Goal: Information Seeking & Learning: Learn about a topic

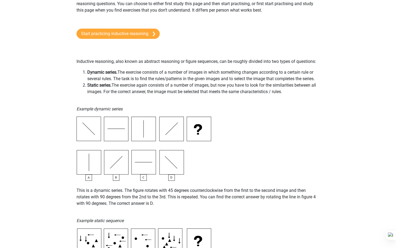
scroll to position [49, 0]
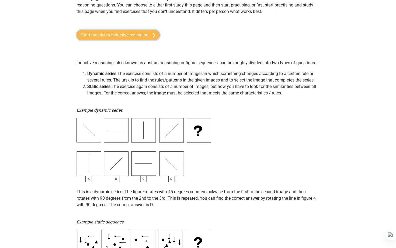
click at [127, 33] on link "Start practicing inductive reasoning" at bounding box center [118, 35] width 83 height 10
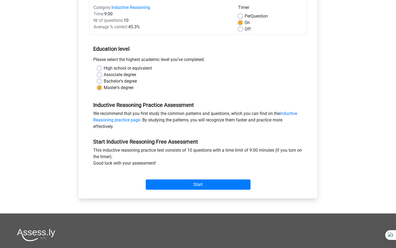
scroll to position [76, 0]
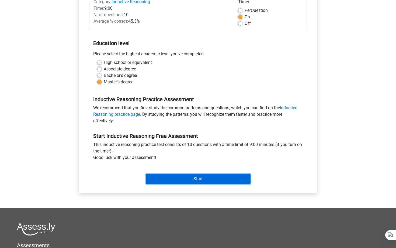
click at [168, 176] on input "Start" at bounding box center [198, 179] width 105 height 10
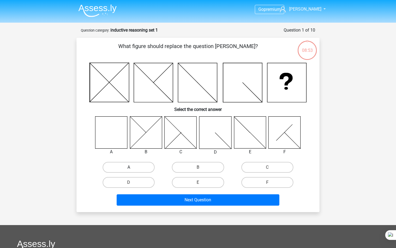
click at [119, 166] on label "A" at bounding box center [129, 167] width 52 height 11
click at [129, 167] on input "A" at bounding box center [131, 169] width 4 height 4
radio input "true"
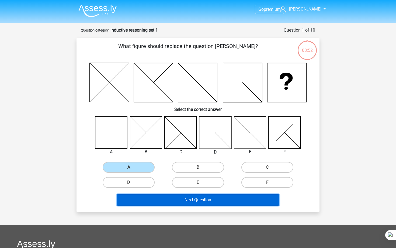
click at [164, 197] on button "Next Question" at bounding box center [198, 199] width 163 height 11
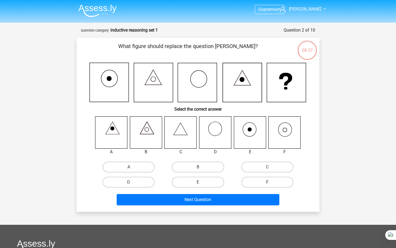
click at [266, 181] on label "F" at bounding box center [267, 182] width 52 height 11
click at [267, 182] on input "F" at bounding box center [269, 184] width 4 height 4
radio input "true"
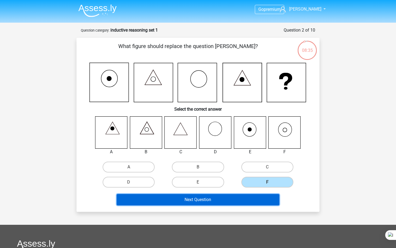
click at [250, 200] on button "Next Question" at bounding box center [198, 199] width 163 height 11
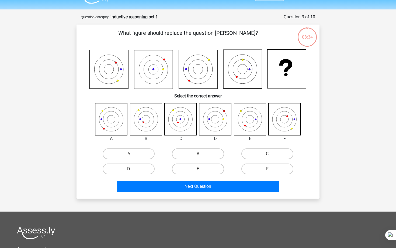
scroll to position [27, 0]
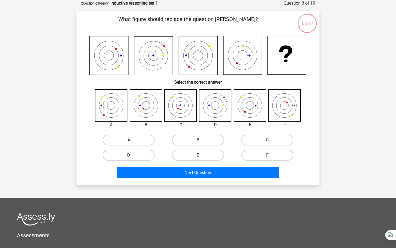
click at [270, 142] on input "C" at bounding box center [269, 142] width 4 height 4
radio input "true"
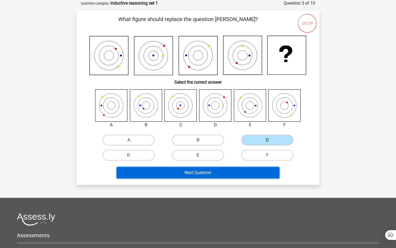
click at [227, 171] on button "Next Question" at bounding box center [198, 172] width 163 height 11
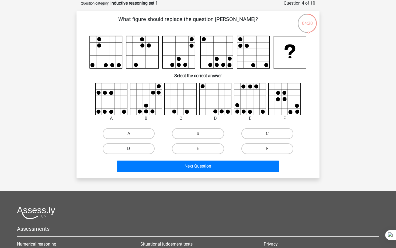
click at [131, 147] on label "D" at bounding box center [129, 148] width 52 height 11
click at [131, 148] on input "D" at bounding box center [131, 150] width 4 height 4
radio input "true"
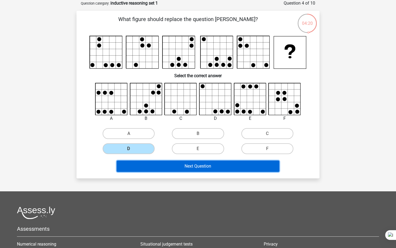
click at [157, 169] on button "Next Question" at bounding box center [198, 165] width 163 height 11
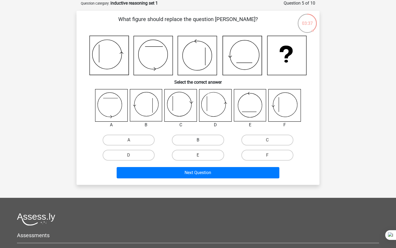
click at [190, 141] on label "B" at bounding box center [198, 139] width 52 height 11
click at [198, 141] on input "B" at bounding box center [200, 142] width 4 height 4
radio input "true"
click at [258, 154] on label "F" at bounding box center [267, 155] width 52 height 11
click at [267, 155] on input "F" at bounding box center [269, 157] width 4 height 4
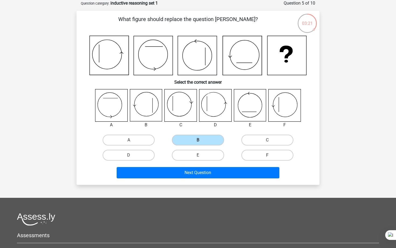
radio input "true"
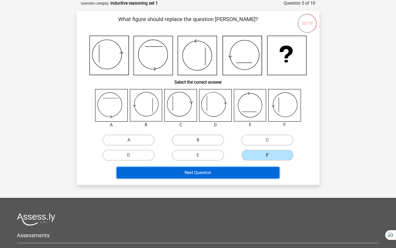
click at [238, 174] on button "Next Question" at bounding box center [198, 172] width 163 height 11
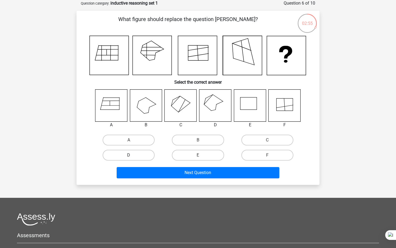
click at [136, 154] on label "D" at bounding box center [129, 155] width 52 height 11
click at [132, 155] on input "D" at bounding box center [131, 157] width 4 height 4
radio input "true"
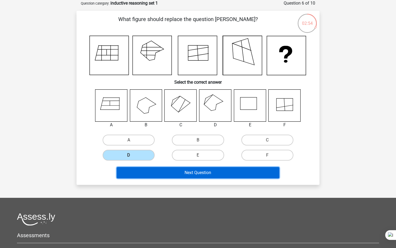
click at [176, 171] on button "Next Question" at bounding box center [198, 172] width 163 height 11
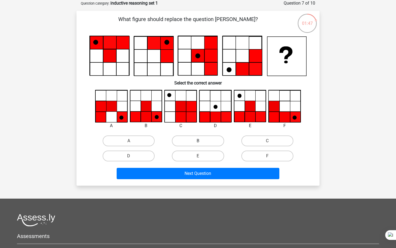
click at [210, 143] on label "B" at bounding box center [198, 140] width 52 height 11
click at [202, 143] on input "B" at bounding box center [200, 143] width 4 height 4
radio input "true"
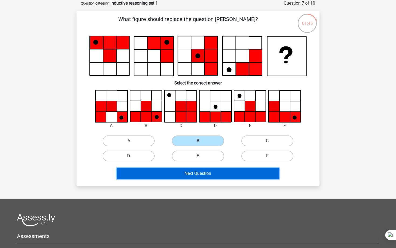
click at [212, 176] on button "Next Question" at bounding box center [198, 173] width 163 height 11
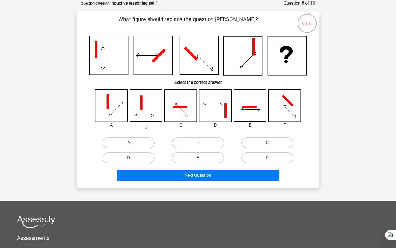
click at [200, 156] on label "E" at bounding box center [198, 157] width 52 height 11
click at [200, 158] on input "E" at bounding box center [200, 160] width 4 height 4
radio input "true"
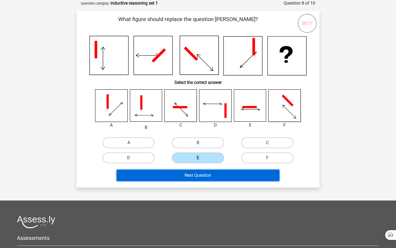
click at [200, 171] on button "Next Question" at bounding box center [198, 174] width 163 height 11
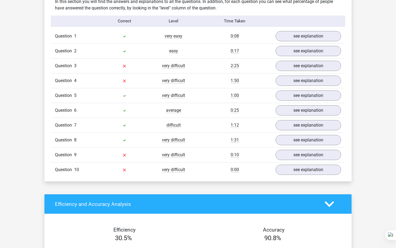
scroll to position [425, 0]
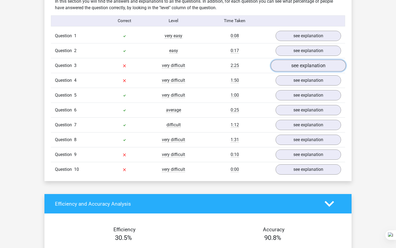
click at [285, 67] on link "see explanation" at bounding box center [308, 66] width 75 height 12
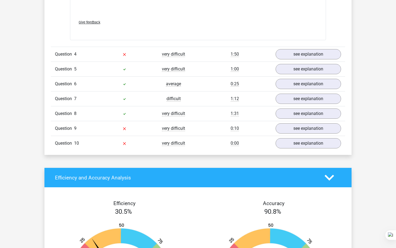
scroll to position [902, 0]
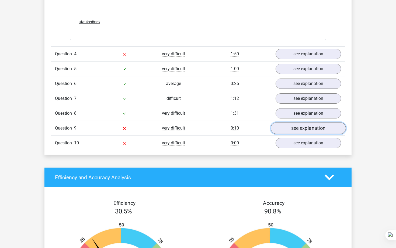
click at [295, 130] on link "see explanation" at bounding box center [308, 128] width 75 height 12
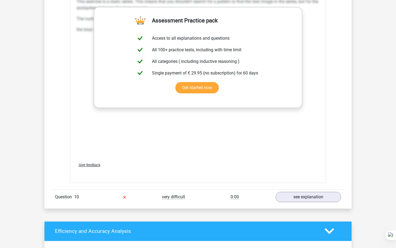
scroll to position [1302, 0]
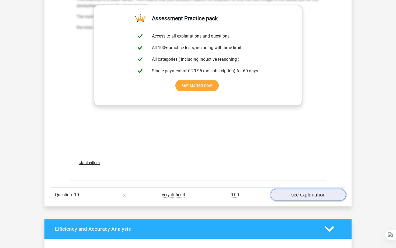
click at [288, 198] on link "see explanation" at bounding box center [308, 195] width 75 height 12
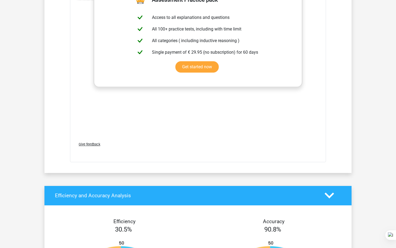
scroll to position [1780, 0]
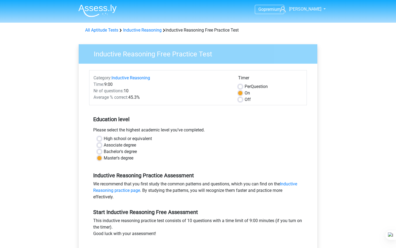
scroll to position [76, 0]
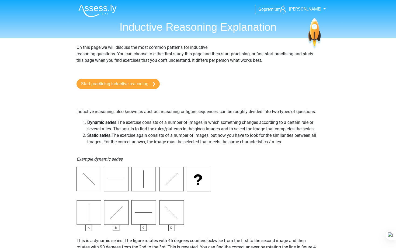
scroll to position [49, 0]
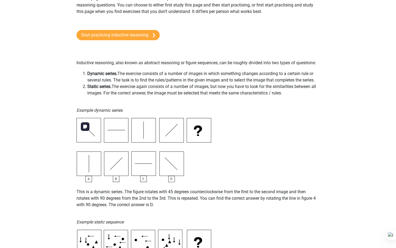
click at [112, 169] on img at bounding box center [144, 150] width 135 height 64
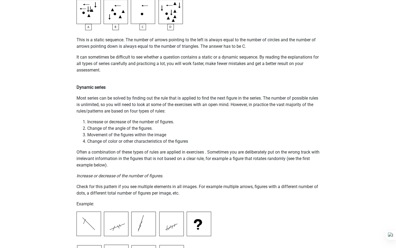
scroll to position [310, 0]
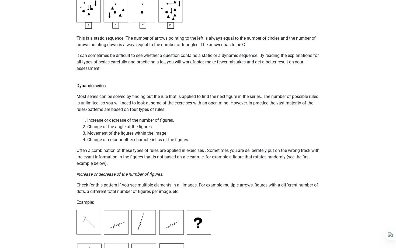
click at [134, 107] on p "Most series can be solved by finding out the rule that is applied to find the n…" at bounding box center [198, 102] width 243 height 19
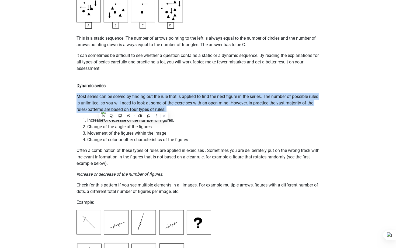
click at [134, 107] on p "Most series can be solved by finding out the rule that is applied to find the n…" at bounding box center [198, 102] width 243 height 19
click at [134, 106] on p "Most series can be solved by finding out the rule that is applied to find the n…" at bounding box center [198, 102] width 243 height 19
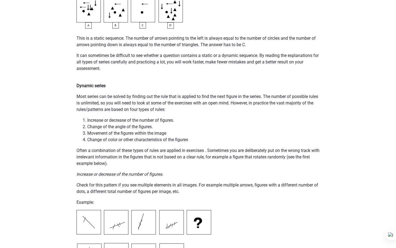
click at [141, 190] on p "Check for this pattern if you see multiple elements in all images. For example …" at bounding box center [198, 188] width 243 height 13
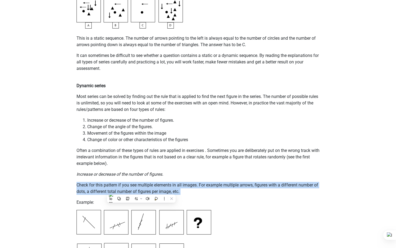
click at [141, 190] on p "Check for this pattern if you see multiple elements in all images. For example …" at bounding box center [198, 188] width 243 height 13
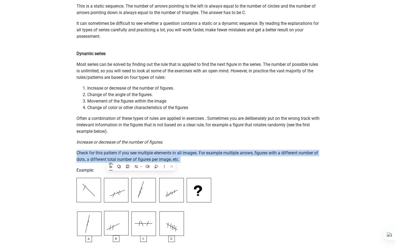
scroll to position [350, 0]
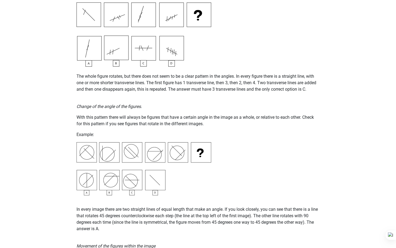
scroll to position [518, 0]
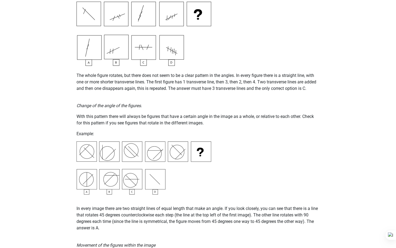
click at [137, 223] on p "In every image there are two straight lines of equal length that make an angle.…" at bounding box center [198, 218] width 243 height 26
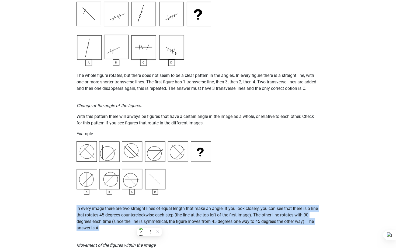
click at [137, 223] on p "In every image there are two straight lines of equal length that make an angle.…" at bounding box center [198, 218] width 243 height 26
click at [129, 220] on p "In every image there are two straight lines of equal length that make an angle.…" at bounding box center [198, 218] width 243 height 26
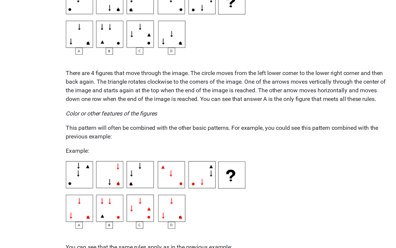
scroll to position [760, 0]
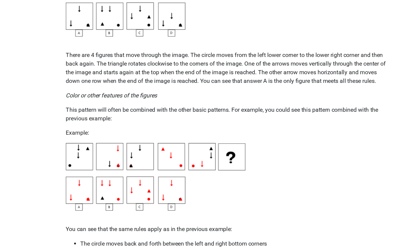
click at [93, 151] on p "This pattern will often be combined with the other basic patterns. For example,…" at bounding box center [198, 147] width 243 height 13
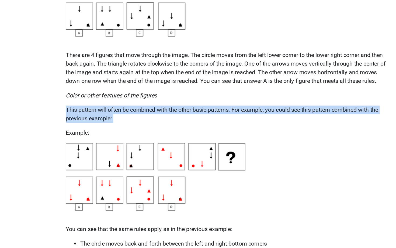
click at [93, 151] on p "This pattern will often be combined with the other basic patterns. For example,…" at bounding box center [198, 147] width 243 height 13
click at [120, 147] on p "This pattern will often be combined with the other basic patterns. For example,…" at bounding box center [198, 147] width 243 height 13
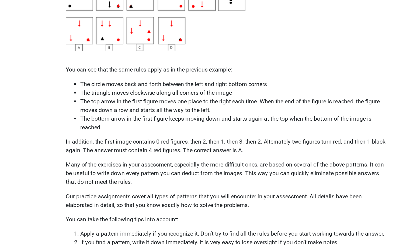
scroll to position [880, 0]
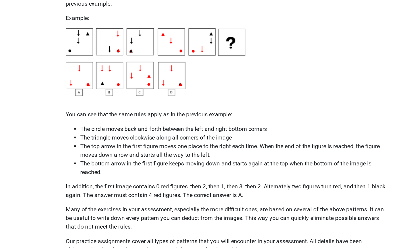
click at [164, 169] on p "In addition, the first image contains 0 red figures, then 2, then 1, then 3, th…" at bounding box center [198, 170] width 243 height 13
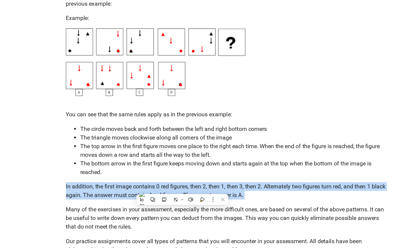
click at [164, 169] on p "In addition, the first image contains 0 red figures, then 2, then 1, then 3, th…" at bounding box center [198, 170] width 243 height 13
click at [158, 168] on p "In addition, the first image contains 0 red figures, then 2, then 1, then 3, th…" at bounding box center [198, 170] width 243 height 13
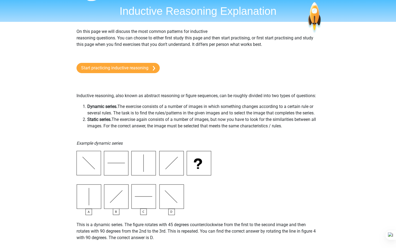
scroll to position [0, 0]
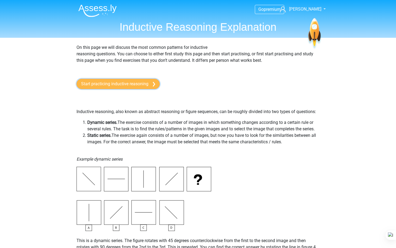
click at [126, 79] on link "Start practicing inductive reasoning" at bounding box center [118, 84] width 83 height 10
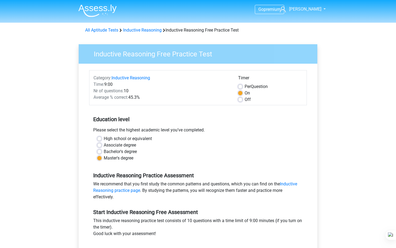
scroll to position [178, 0]
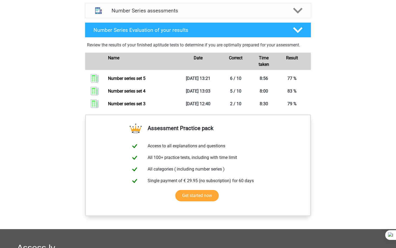
scroll to position [340, 0]
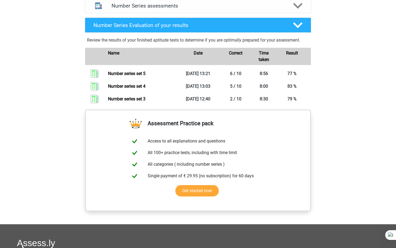
click at [172, 54] on div "Name" at bounding box center [141, 56] width 75 height 13
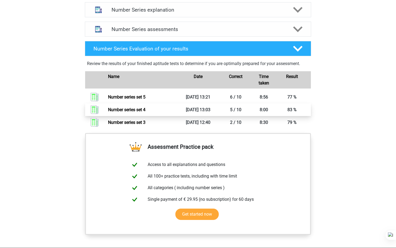
scroll to position [299, 0]
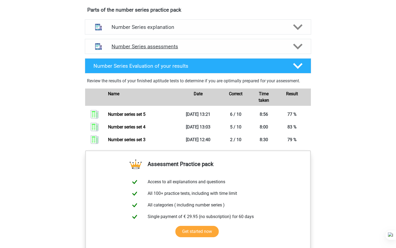
click at [297, 46] on icon at bounding box center [297, 46] width 9 height 9
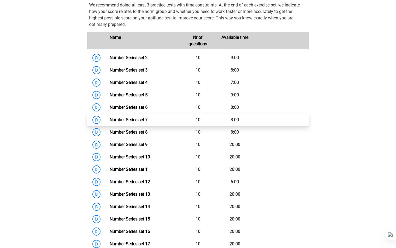
scroll to position [360, 0]
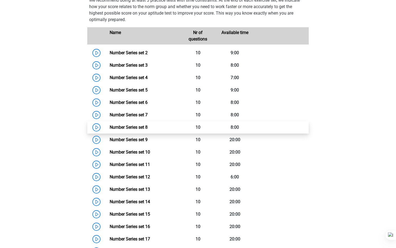
click at [110, 126] on link "Number Series set 8" at bounding box center [129, 126] width 38 height 5
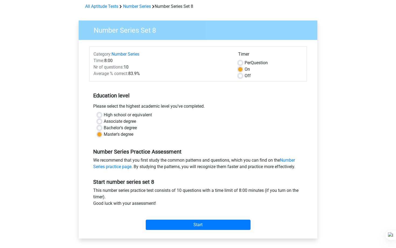
scroll to position [24, 0]
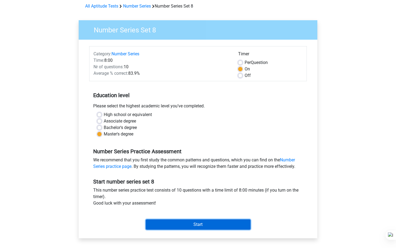
click at [176, 224] on input "Start" at bounding box center [198, 224] width 105 height 10
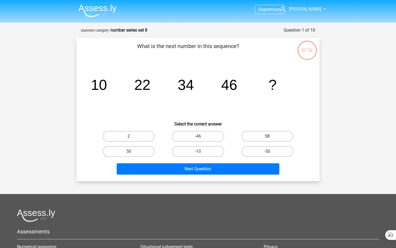
click at [260, 139] on label "58" at bounding box center [267, 136] width 52 height 11
click at [267, 139] on input "58" at bounding box center [269, 138] width 4 height 4
radio input "true"
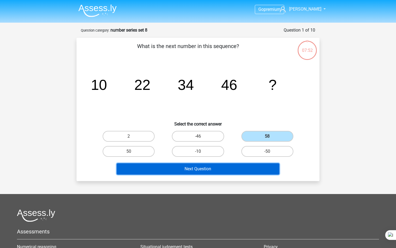
click at [241, 167] on button "Next Question" at bounding box center [198, 168] width 163 height 11
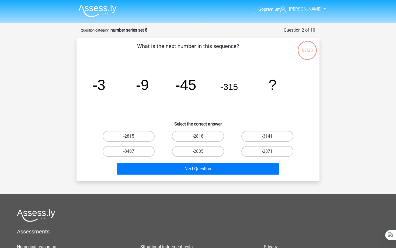
click at [195, 136] on label "-2818" at bounding box center [198, 136] width 52 height 11
click at [198, 136] on input "-2818" at bounding box center [200, 138] width 4 height 4
radio input "true"
click at [196, 150] on label "-2835" at bounding box center [198, 151] width 52 height 11
click at [198, 151] on input "-2835" at bounding box center [200, 153] width 4 height 4
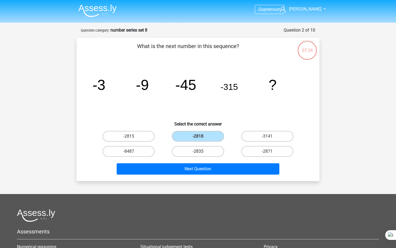
radio input "true"
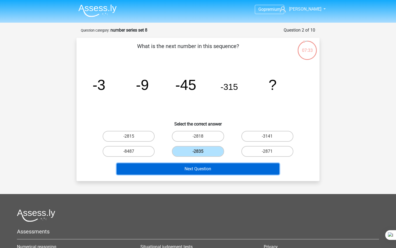
click at [196, 168] on button "Next Question" at bounding box center [198, 168] width 163 height 11
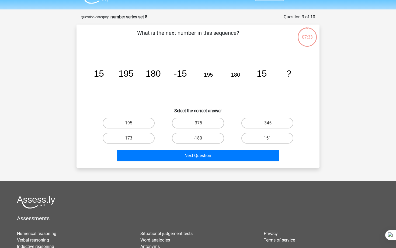
scroll to position [27, 0]
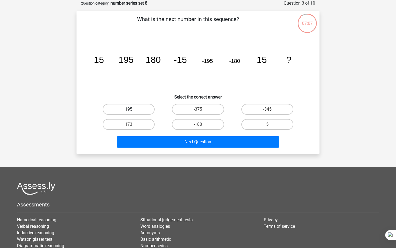
click at [143, 110] on label "195" at bounding box center [129, 109] width 52 height 11
click at [132, 110] on input "195" at bounding box center [131, 111] width 4 height 4
radio input "true"
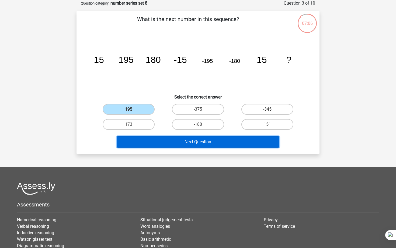
click at [174, 144] on button "Next Question" at bounding box center [198, 141] width 163 height 11
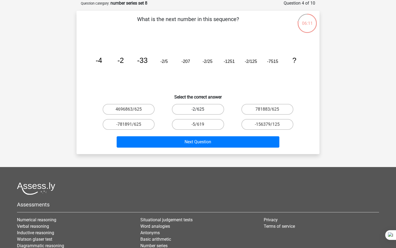
click at [203, 106] on label "-2/625" at bounding box center [198, 109] width 52 height 11
click at [202, 109] on input "-2/625" at bounding box center [200, 111] width 4 height 4
radio input "true"
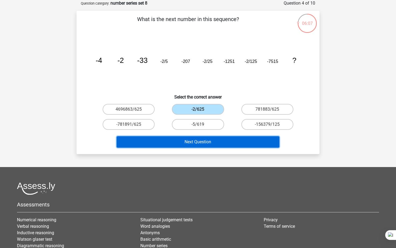
click at [200, 143] on button "Next Question" at bounding box center [198, 141] width 163 height 11
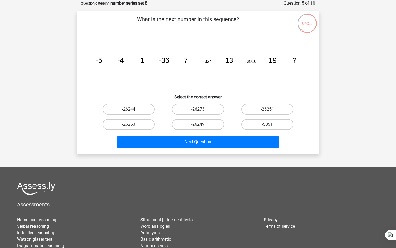
click at [134, 112] on label "-26244" at bounding box center [129, 109] width 52 height 11
click at [132, 112] on input "-26244" at bounding box center [131, 111] width 4 height 4
radio input "true"
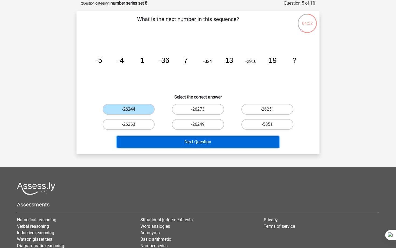
click at [155, 143] on button "Next Question" at bounding box center [198, 141] width 163 height 11
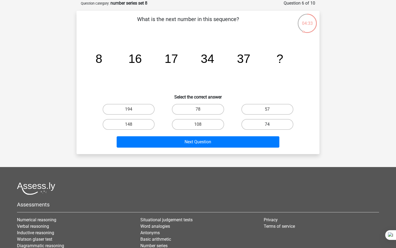
click at [261, 121] on label "74" at bounding box center [267, 124] width 52 height 11
click at [267, 124] on input "74" at bounding box center [269, 126] width 4 height 4
radio input "true"
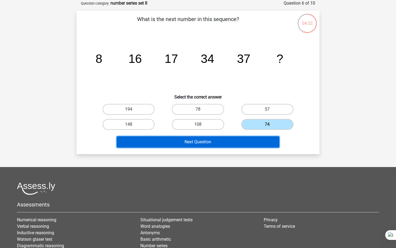
click at [245, 141] on button "Next Question" at bounding box center [198, 141] width 163 height 11
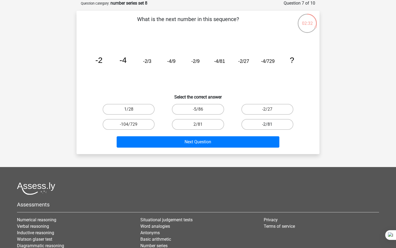
click at [256, 125] on label "-2/81" at bounding box center [267, 124] width 52 height 11
click at [267, 125] on input "-2/81" at bounding box center [269, 126] width 4 height 4
radio input "true"
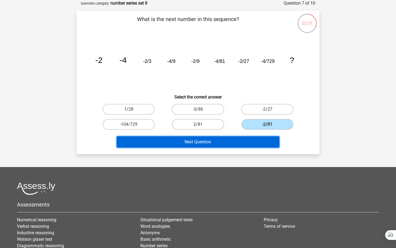
click at [245, 142] on button "Next Question" at bounding box center [198, 141] width 163 height 11
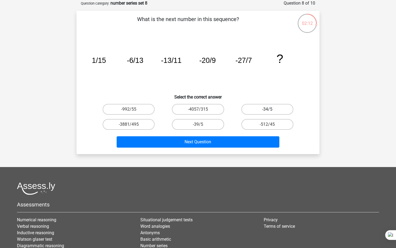
click at [247, 108] on label "-34/5" at bounding box center [267, 109] width 52 height 11
click at [267, 109] on input "-34/5" at bounding box center [269, 111] width 4 height 4
radio input "true"
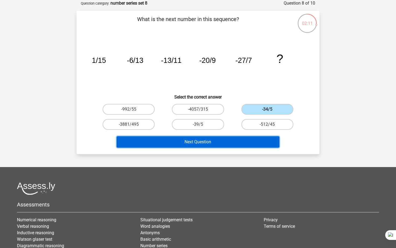
click at [224, 143] on button "Next Question" at bounding box center [198, 141] width 163 height 11
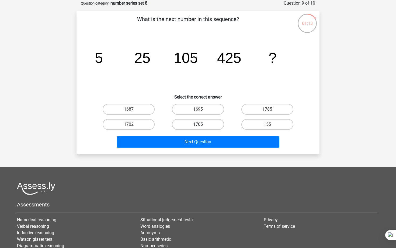
click at [205, 121] on label "1705" at bounding box center [198, 124] width 52 height 11
click at [202, 124] on input "1705" at bounding box center [200, 126] width 4 height 4
radio input "true"
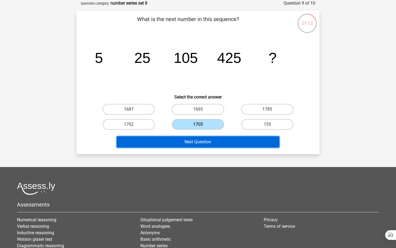
click at [203, 142] on button "Next Question" at bounding box center [198, 141] width 163 height 11
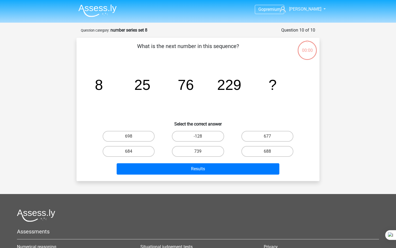
scroll to position [27, 0]
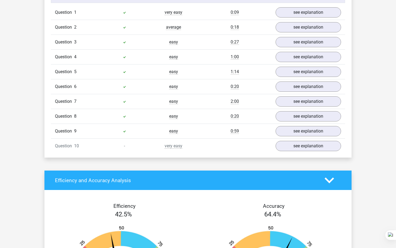
scroll to position [453, 0]
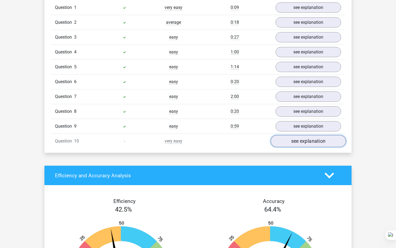
click at [279, 141] on link "see explanation" at bounding box center [308, 141] width 75 height 12
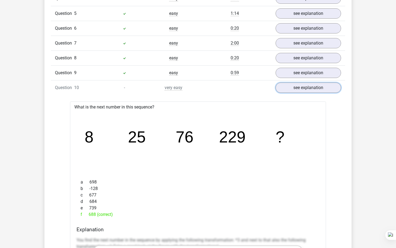
scroll to position [515, 0]
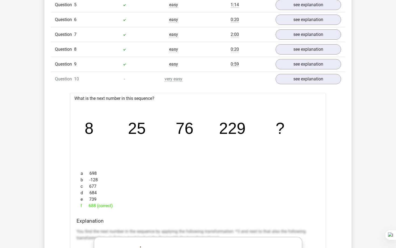
click at [98, 200] on div "e 739" at bounding box center [198, 199] width 243 height 6
click at [98, 202] on div "e 739" at bounding box center [198, 199] width 243 height 6
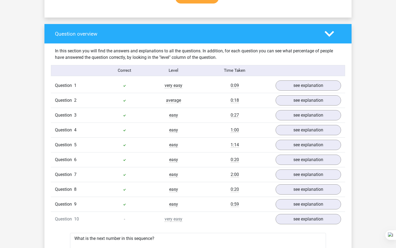
scroll to position [375, 0]
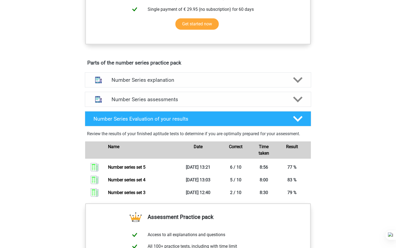
scroll to position [210, 0]
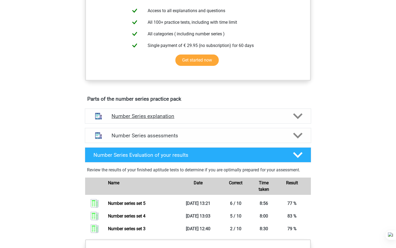
click at [152, 116] on h4 "Number Series explanation" at bounding box center [198, 116] width 173 height 6
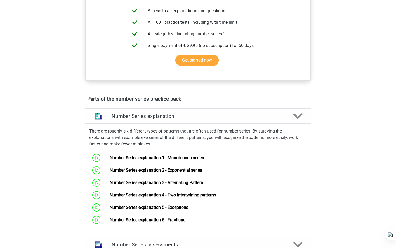
click at [152, 116] on h4 "Number Series explanation" at bounding box center [198, 116] width 173 height 6
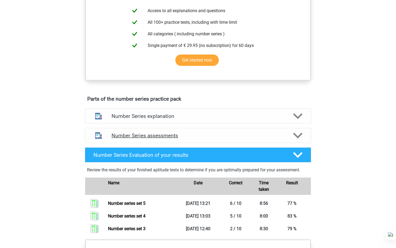
click at [152, 134] on h4 "Number Series assessments" at bounding box center [198, 135] width 173 height 6
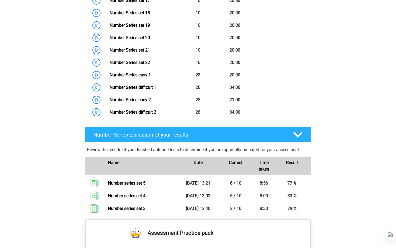
scroll to position [600, 0]
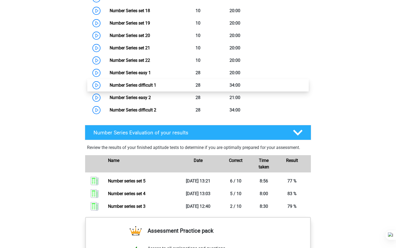
click at [110, 85] on link "Number Series difficult 1" at bounding box center [133, 84] width 47 height 5
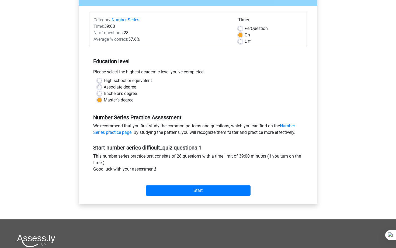
scroll to position [59, 0]
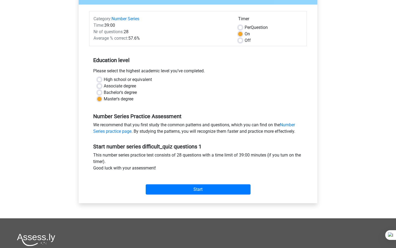
click at [239, 30] on div "Per Question" at bounding box center [270, 27] width 64 height 6
click at [245, 28] on label "Per Question" at bounding box center [256, 27] width 23 height 6
click at [240, 28] on input "Per Question" at bounding box center [240, 26] width 4 height 5
radio input "true"
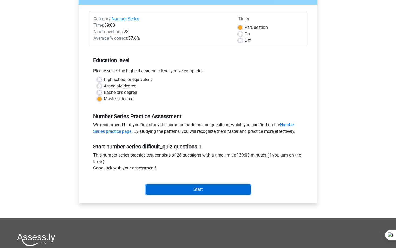
click at [181, 190] on input "Start" at bounding box center [198, 189] width 105 height 10
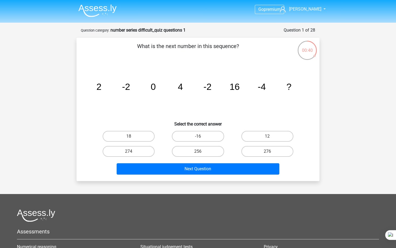
click at [169, 80] on icon "image/svg+xml 2 -2 0 4 -2 16 -4 ?" at bounding box center [197, 90] width 217 height 54
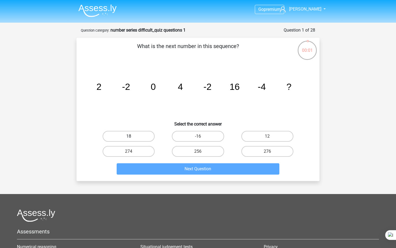
click at [139, 138] on label "18" at bounding box center [129, 136] width 52 height 11
click at [132, 138] on input "18" at bounding box center [131, 138] width 4 height 4
radio input "true"
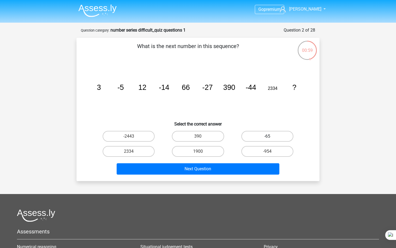
click at [271, 137] on label "-65" at bounding box center [267, 136] width 52 height 11
click at [271, 137] on input "-65" at bounding box center [269, 138] width 4 height 4
radio input "true"
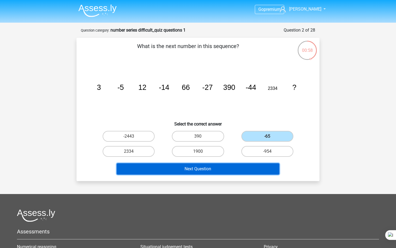
click at [226, 167] on button "Next Question" at bounding box center [198, 168] width 163 height 11
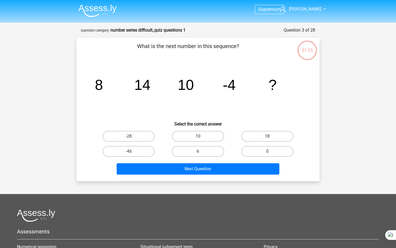
scroll to position [27, 0]
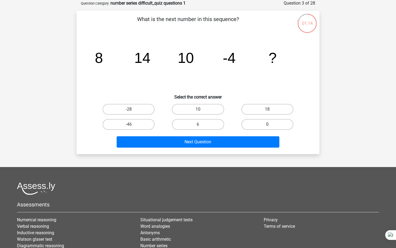
click at [261, 122] on label "0" at bounding box center [267, 124] width 52 height 11
click at [267, 124] on input "0" at bounding box center [269, 126] width 4 height 4
radio input "true"
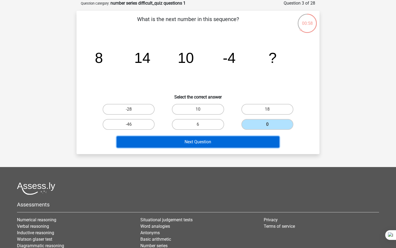
click at [164, 141] on button "Next Question" at bounding box center [198, 141] width 163 height 11
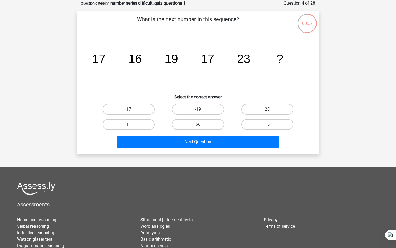
click at [258, 109] on label "20" at bounding box center [267, 109] width 52 height 11
click at [267, 109] on input "20" at bounding box center [269, 111] width 4 height 4
radio input "true"
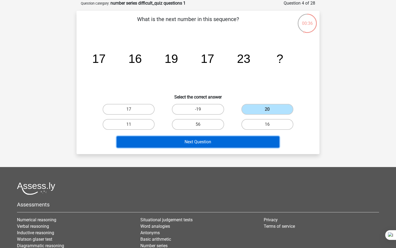
click at [234, 141] on button "Next Question" at bounding box center [198, 141] width 163 height 11
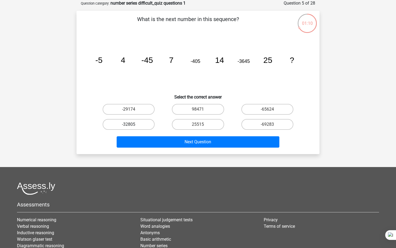
click at [141, 126] on label "-32805" at bounding box center [129, 124] width 52 height 11
click at [132, 126] on input "-32805" at bounding box center [131, 126] width 4 height 4
radio input "true"
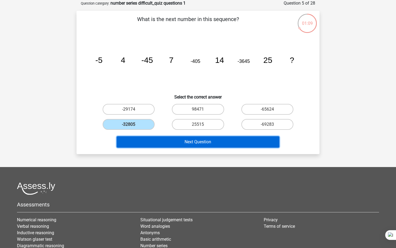
click at [168, 145] on button "Next Question" at bounding box center [198, 141] width 163 height 11
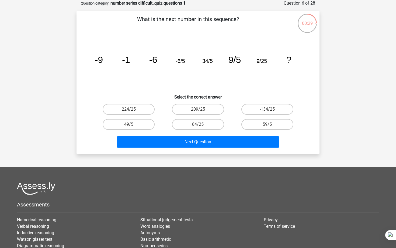
click at [132, 110] on input "224/25" at bounding box center [131, 111] width 4 height 4
radio input "true"
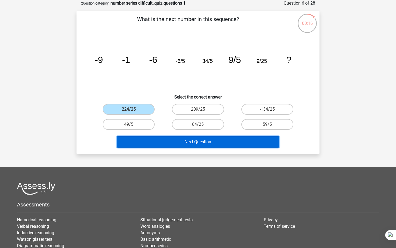
click at [198, 144] on button "Next Question" at bounding box center [198, 141] width 163 height 11
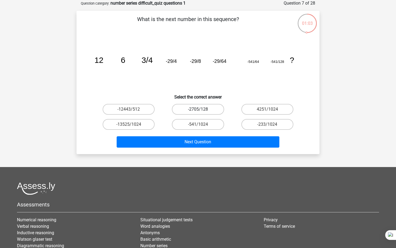
click at [203, 107] on label "-2705/128" at bounding box center [198, 109] width 52 height 11
click at [202, 109] on input "-2705/128" at bounding box center [200, 111] width 4 height 4
radio input "true"
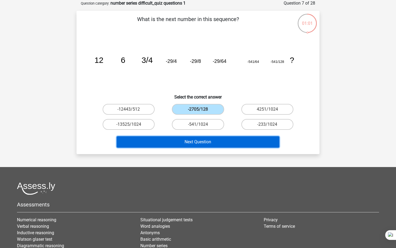
click at [207, 137] on button "Next Question" at bounding box center [198, 141] width 163 height 11
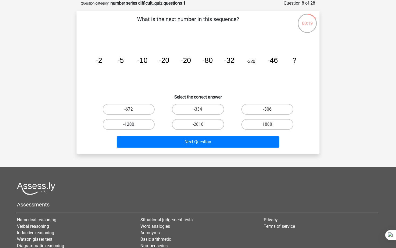
click at [141, 124] on label "-1280" at bounding box center [129, 124] width 52 height 11
click at [132, 124] on input "-1280" at bounding box center [131, 126] width 4 height 4
radio input "true"
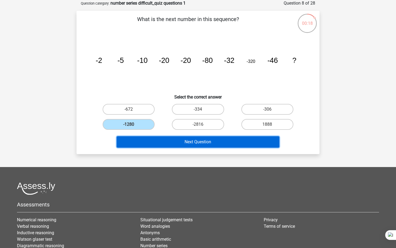
click at [155, 139] on button "Next Question" at bounding box center [198, 141] width 163 height 11
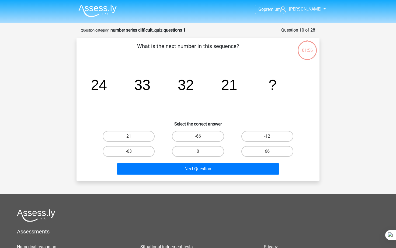
scroll to position [27, 0]
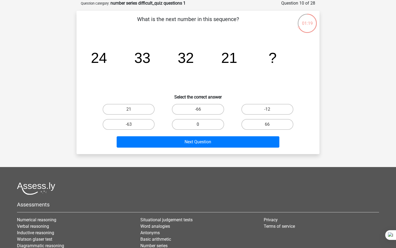
click at [200, 121] on label "0" at bounding box center [198, 124] width 52 height 11
click at [200, 124] on input "0" at bounding box center [200, 126] width 4 height 4
radio input "true"
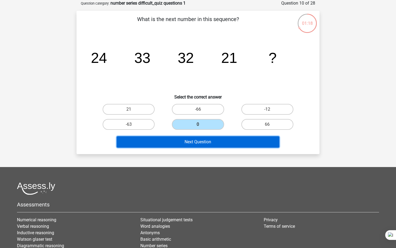
click at [196, 138] on button "Next Question" at bounding box center [198, 141] width 163 height 11
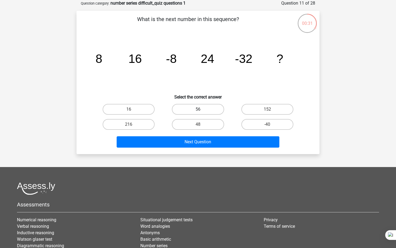
click at [208, 107] on label "56" at bounding box center [198, 109] width 52 height 11
click at [202, 109] on input "56" at bounding box center [200, 111] width 4 height 4
radio input "true"
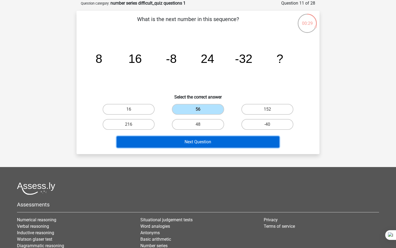
click at [202, 145] on button "Next Question" at bounding box center [198, 141] width 163 height 11
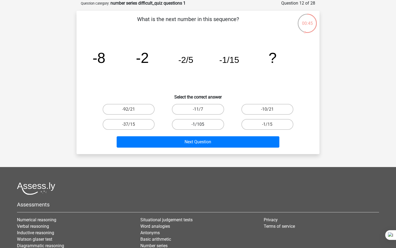
click at [211, 123] on label "-1/105" at bounding box center [198, 124] width 52 height 11
click at [202, 124] on input "-1/105" at bounding box center [200, 126] width 4 height 4
radio input "true"
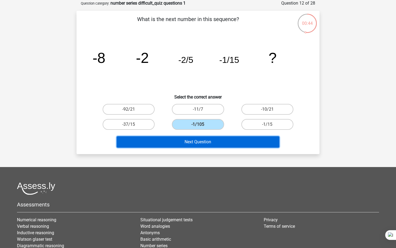
click at [211, 142] on button "Next Question" at bounding box center [198, 141] width 163 height 11
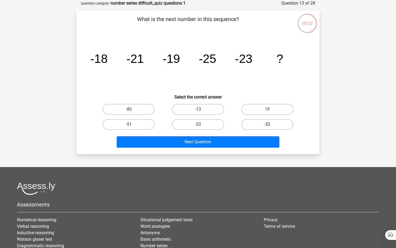
click at [265, 126] on label "-32" at bounding box center [267, 124] width 52 height 11
click at [267, 126] on input "-32" at bounding box center [269, 126] width 4 height 4
radio input "true"
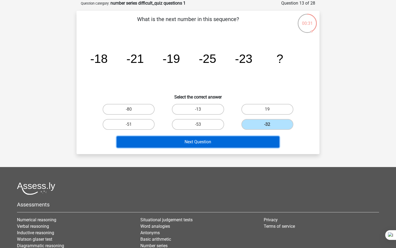
click at [238, 142] on button "Next Question" at bounding box center [198, 141] width 163 height 11
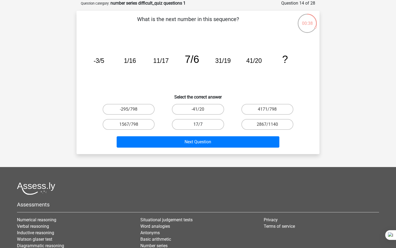
click at [207, 120] on label "17/7" at bounding box center [198, 124] width 52 height 11
click at [202, 124] on input "17/7" at bounding box center [200, 126] width 4 height 4
radio input "true"
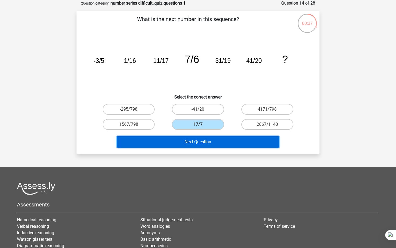
click at [215, 137] on button "Next Question" at bounding box center [198, 141] width 163 height 11
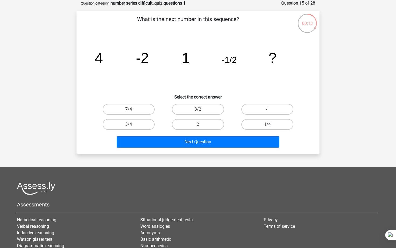
click at [260, 127] on label "1/4" at bounding box center [267, 124] width 52 height 11
click at [267, 127] on input "1/4" at bounding box center [269, 126] width 4 height 4
radio input "true"
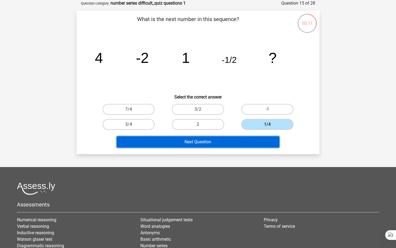
click at [219, 140] on button "Next Question" at bounding box center [198, 141] width 163 height 11
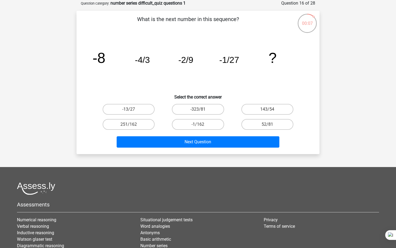
click at [199, 110] on input "-323/81" at bounding box center [200, 111] width 4 height 4
radio input "true"
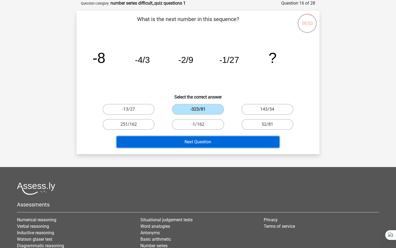
click at [192, 140] on button "Next Question" at bounding box center [198, 141] width 163 height 11
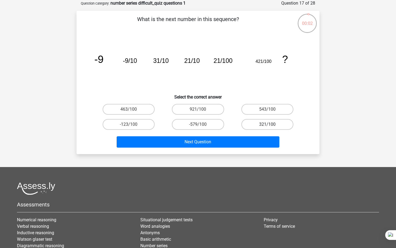
click at [252, 124] on label "321/100" at bounding box center [267, 124] width 52 height 11
click at [267, 124] on input "321/100" at bounding box center [269, 126] width 4 height 4
radio input "true"
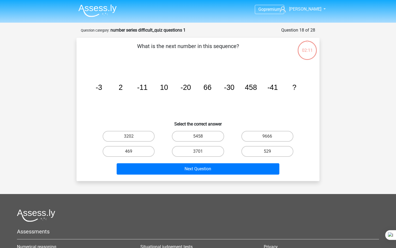
scroll to position [27, 0]
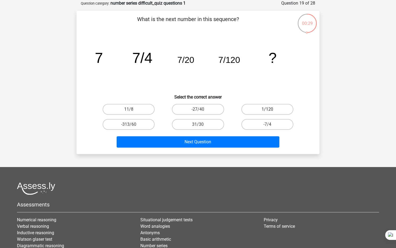
click at [265, 105] on label "1/120" at bounding box center [267, 109] width 52 height 11
click at [267, 109] on input "1/120" at bounding box center [269, 111] width 4 height 4
radio input "true"
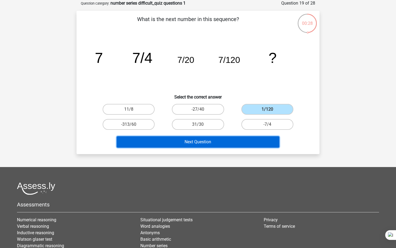
click at [210, 140] on button "Next Question" at bounding box center [198, 141] width 163 height 11
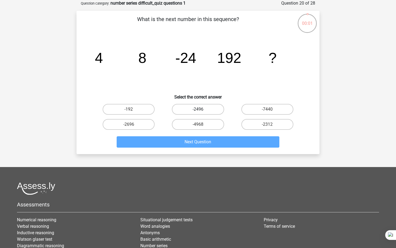
click at [182, 114] on label "-2496" at bounding box center [198, 109] width 52 height 11
click at [198, 113] on input "-2496" at bounding box center [200, 111] width 4 height 4
radio input "true"
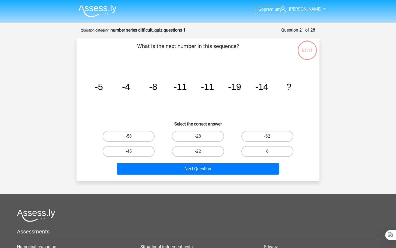
scroll to position [27, 0]
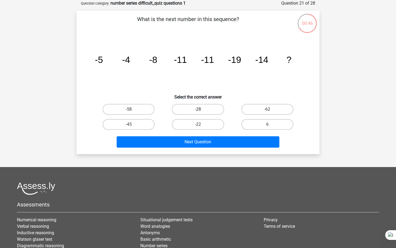
click at [209, 112] on label "-28" at bounding box center [198, 109] width 52 height 11
click at [202, 112] on input "-28" at bounding box center [200, 111] width 4 height 4
radio input "true"
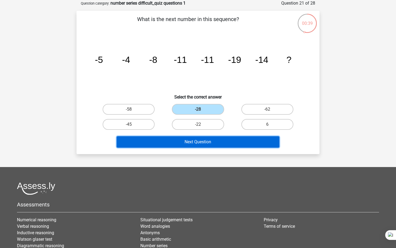
click at [203, 141] on button "Next Question" at bounding box center [198, 141] width 163 height 11
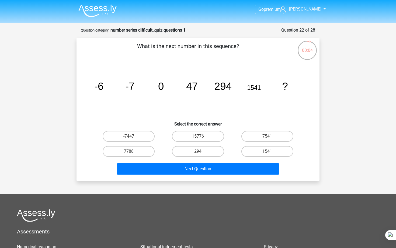
scroll to position [27, 0]
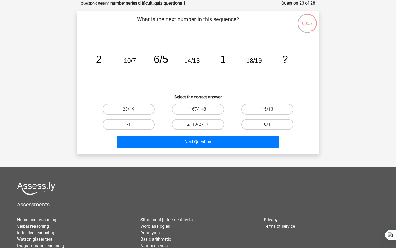
click at [244, 125] on label "10/11" at bounding box center [267, 124] width 52 height 11
click at [267, 125] on input "10/11" at bounding box center [269, 126] width 4 height 4
radio input "true"
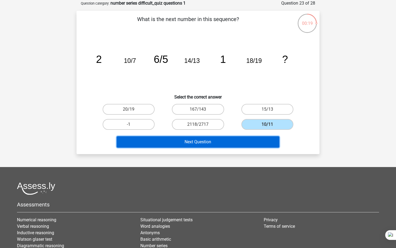
click at [229, 141] on button "Next Question" at bounding box center [198, 141] width 163 height 11
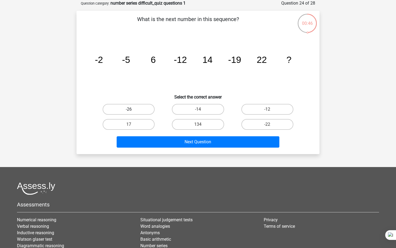
click at [134, 113] on label "-26" at bounding box center [129, 109] width 52 height 11
click at [132, 113] on input "-26" at bounding box center [131, 111] width 4 height 4
radio input "true"
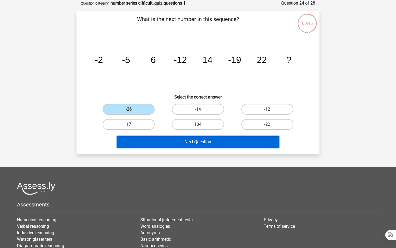
click at [150, 140] on button "Next Question" at bounding box center [198, 141] width 163 height 11
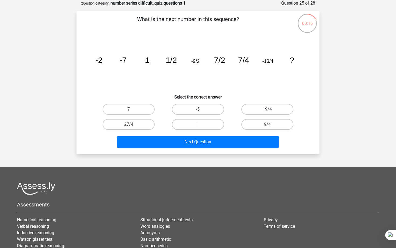
click at [259, 107] on label "19/4" at bounding box center [267, 109] width 52 height 11
click at [267, 109] on input "19/4" at bounding box center [269, 111] width 4 height 4
radio input "true"
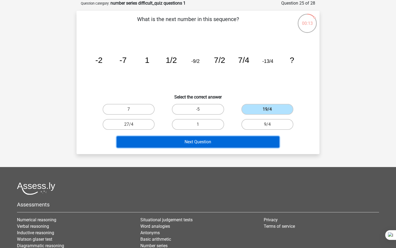
click at [224, 145] on button "Next Question" at bounding box center [198, 141] width 163 height 11
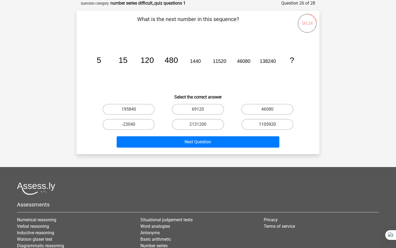
click at [264, 123] on label "1105920" at bounding box center [267, 124] width 52 height 11
click at [267, 124] on input "1105920" at bounding box center [269, 126] width 4 height 4
radio input "true"
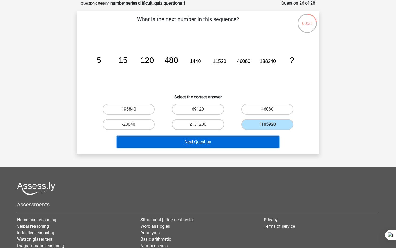
click at [212, 144] on button "Next Question" at bounding box center [198, 141] width 163 height 11
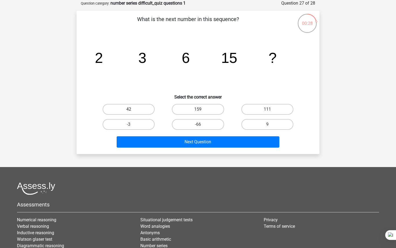
click at [139, 109] on label "42" at bounding box center [129, 109] width 52 height 11
click at [132, 109] on input "42" at bounding box center [131, 111] width 4 height 4
radio input "true"
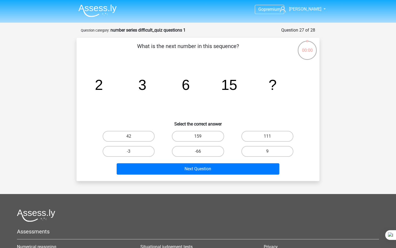
scroll to position [27, 0]
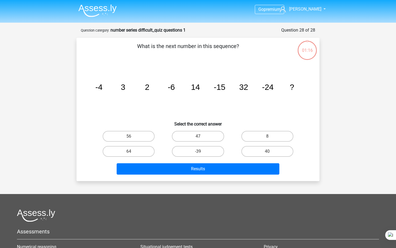
scroll to position [27, 0]
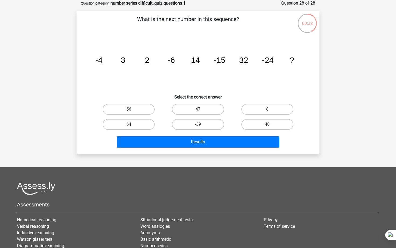
click at [128, 107] on label "56" at bounding box center [129, 109] width 52 height 11
click at [129, 109] on input "56" at bounding box center [131, 111] width 4 height 4
radio input "true"
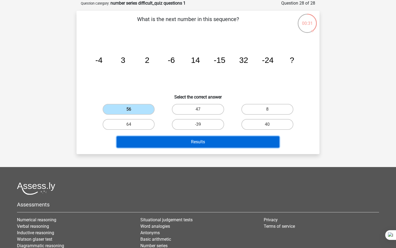
click at [174, 145] on button "Results" at bounding box center [198, 141] width 163 height 11
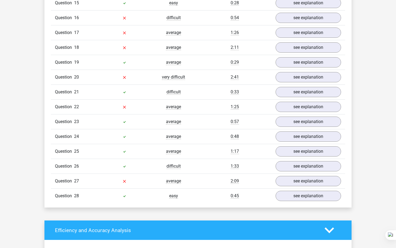
scroll to position [663, 0]
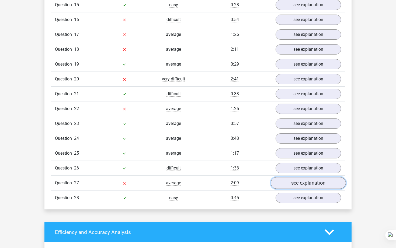
click at [282, 185] on link "see explanation" at bounding box center [308, 183] width 75 height 12
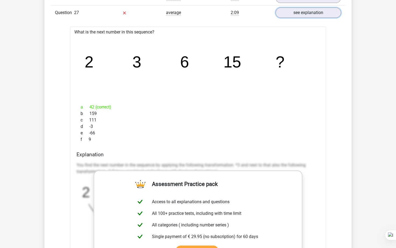
scroll to position [835, 0]
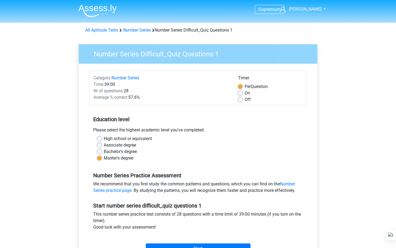
scroll to position [59, 0]
